Goal: Task Accomplishment & Management: Use online tool/utility

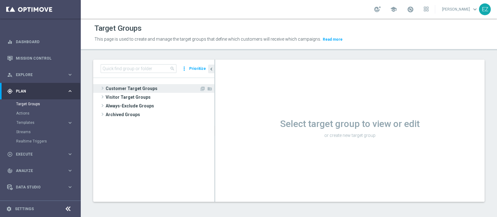
click at [148, 88] on span "Customer Target Groups" at bounding box center [153, 88] width 94 height 9
click at [147, 88] on span "Customer Target Groups" at bounding box center [153, 88] width 94 height 9
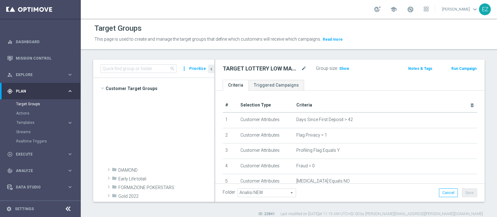
scroll to position [253, 0]
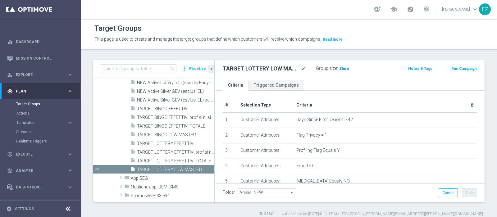
click at [340, 68] on span "Show" at bounding box center [344, 68] width 10 height 4
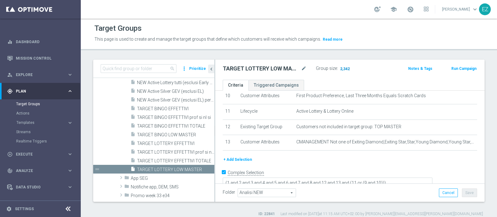
click at [347, 71] on span "2,342" at bounding box center [345, 69] width 11 height 6
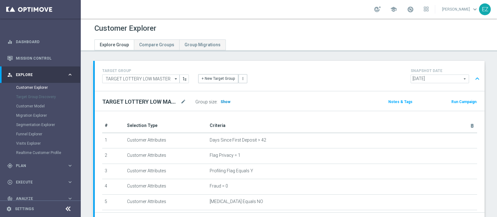
click at [221, 101] on span "Show" at bounding box center [226, 102] width 10 height 4
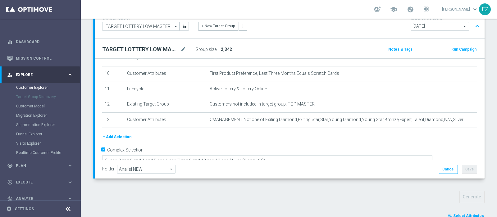
scroll to position [232, 0]
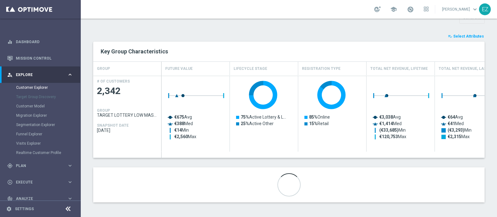
click at [463, 37] on span "Select Attributes" at bounding box center [468, 36] width 31 height 4
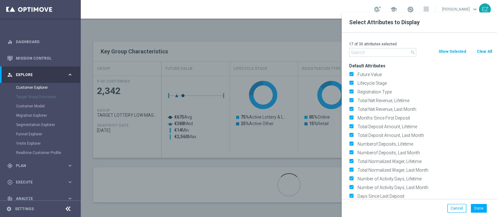
click at [488, 51] on button "Clear All" at bounding box center [484, 51] width 16 height 7
checkbox input "false"
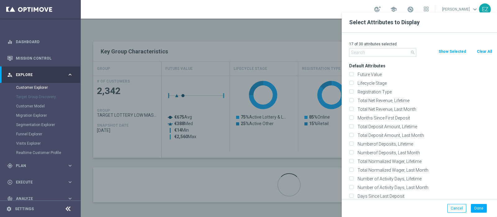
checkbox input "false"
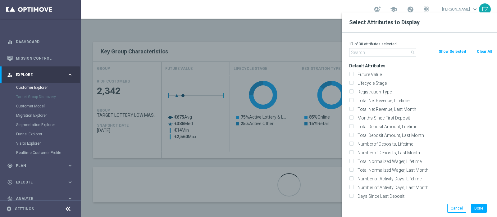
checkbox input "false"
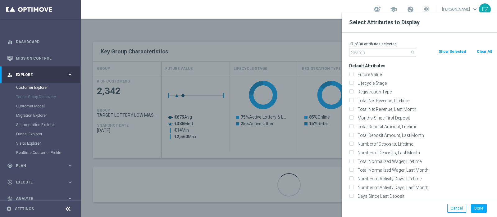
checkbox input "false"
click at [373, 84] on label "Lifecycle Stage" at bounding box center [423, 83] width 137 height 6
click at [353, 84] on input "Lifecycle Stage" at bounding box center [351, 84] width 4 height 4
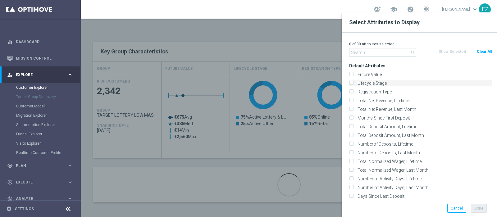
checkbox input "true"
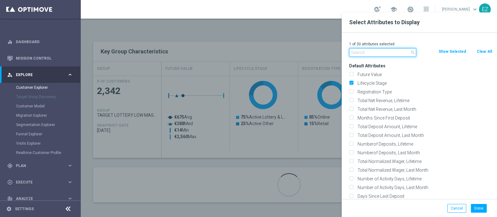
click at [366, 53] on input "text" at bounding box center [382, 52] width 67 height 9
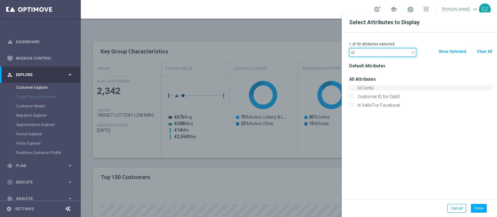
type input "id"
click at [368, 87] on label "Id Conto" at bounding box center [423, 88] width 137 height 6
click at [353, 87] on input "Id Conto" at bounding box center [351, 89] width 4 height 4
checkbox input "true"
click at [483, 211] on button "Done" at bounding box center [479, 208] width 16 height 9
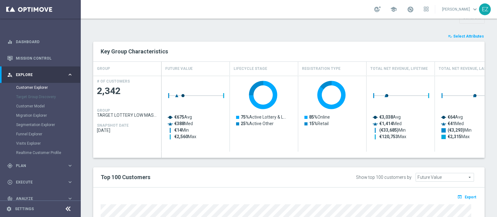
type input "Search"
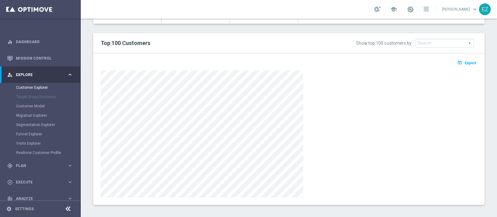
scroll to position [363, 0]
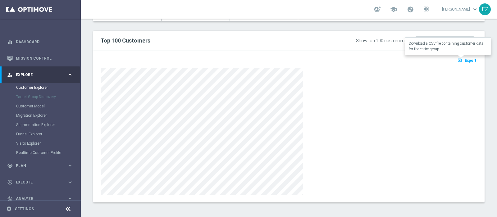
click at [465, 59] on span "Export" at bounding box center [470, 60] width 11 height 4
